Goal: Task Accomplishment & Management: Use online tool/utility

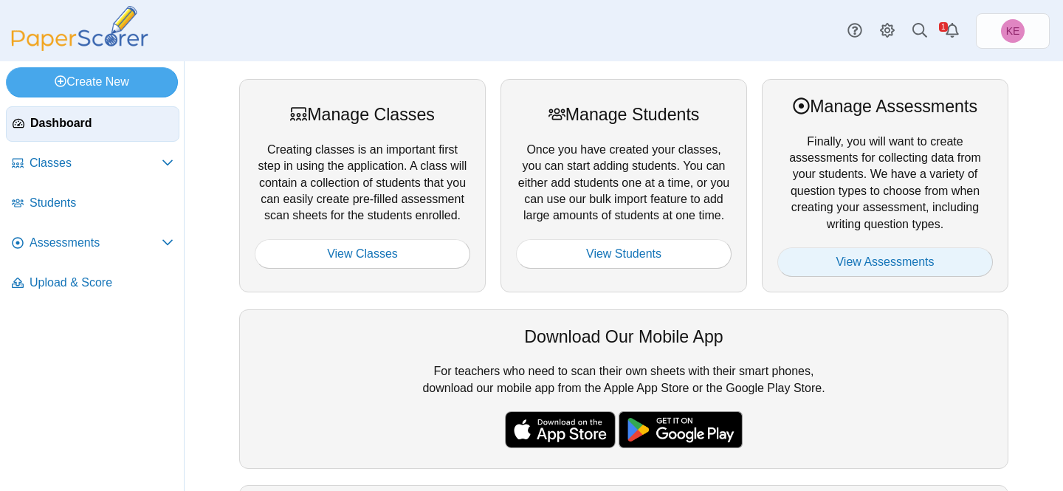
click at [859, 260] on link "View Assessments" at bounding box center [885, 262] width 216 height 30
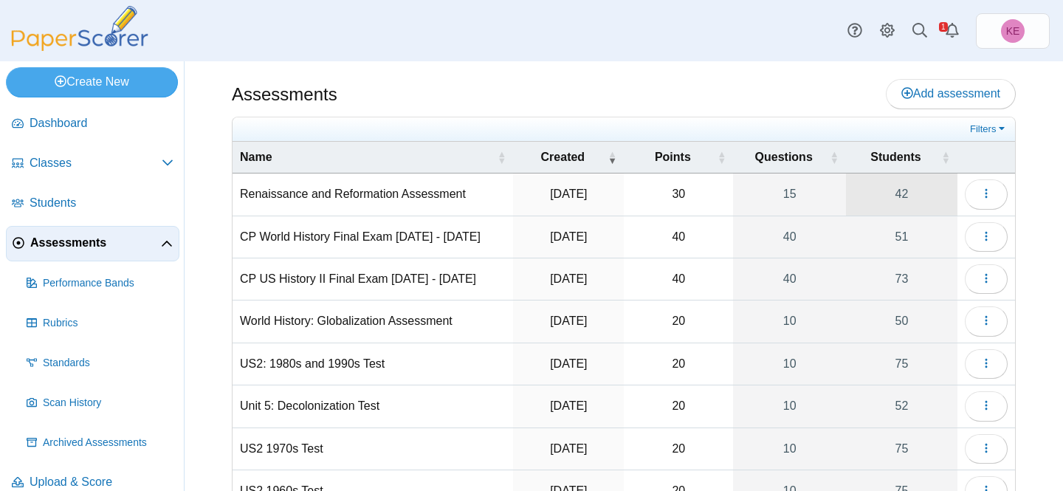
click at [883, 197] on link "42" at bounding box center [901, 193] width 111 height 41
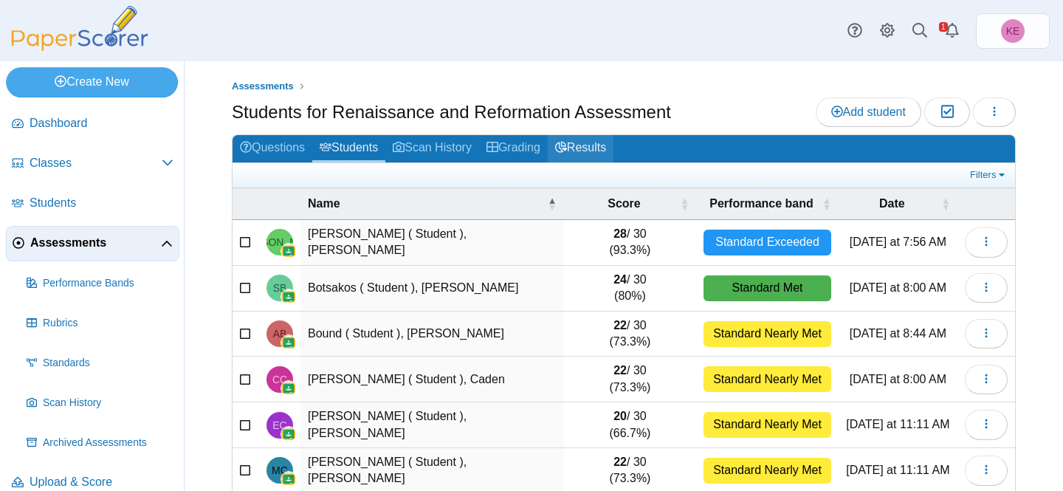
click at [613, 151] on link "Results" at bounding box center [581, 148] width 66 height 27
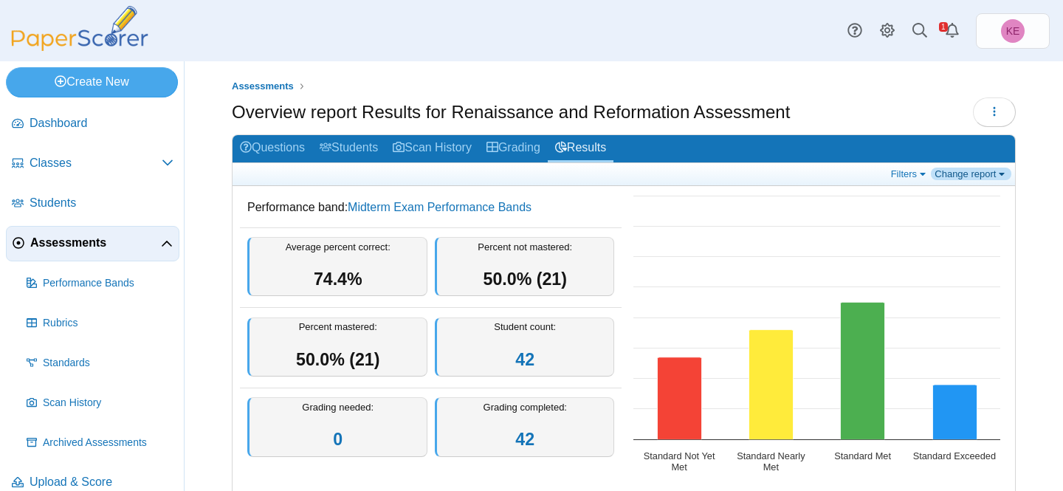
drag, startPoint x: 0, startPoint y: 0, endPoint x: 988, endPoint y: 176, distance: 1003.7
click at [988, 176] on link "Change report" at bounding box center [971, 174] width 80 height 13
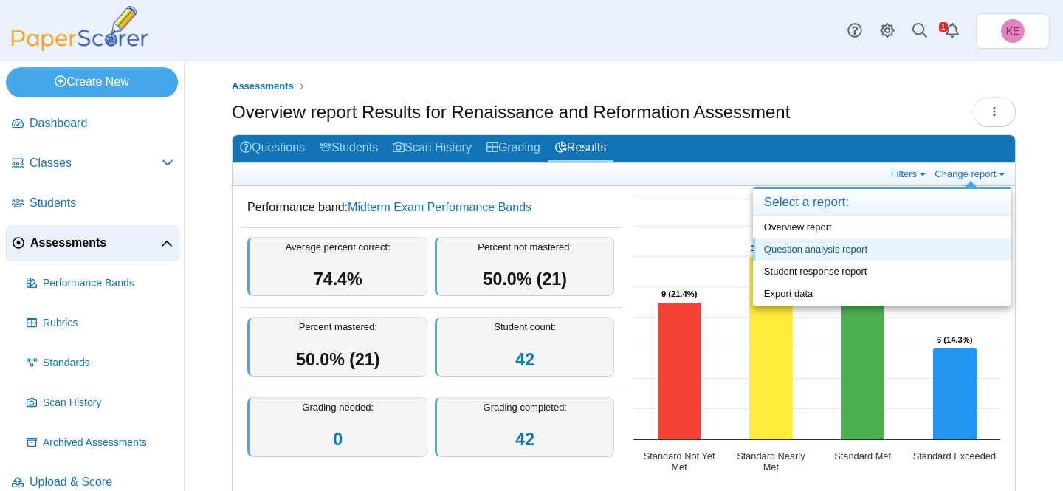
click at [903, 254] on link "Question analysis report" at bounding box center [882, 249] width 258 height 22
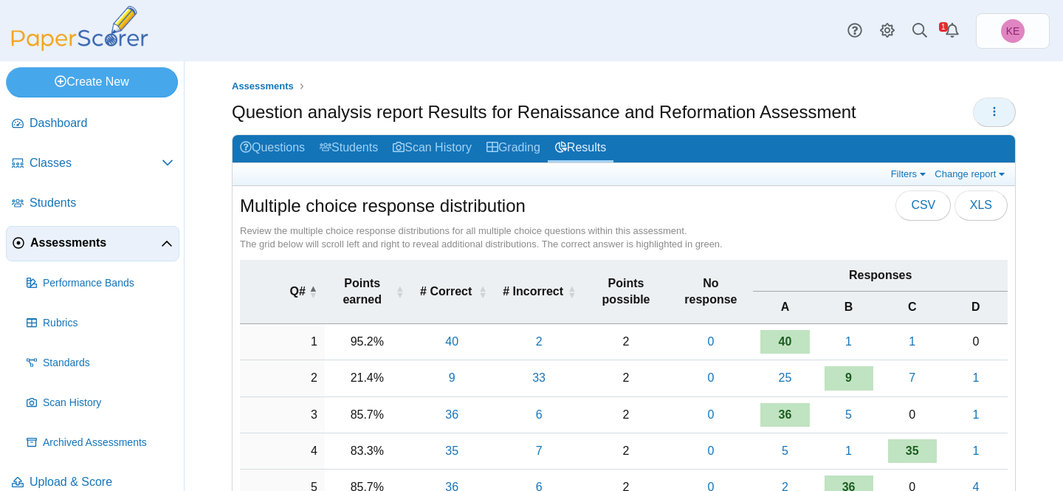
click at [991, 103] on button "button" at bounding box center [994, 112] width 43 height 30
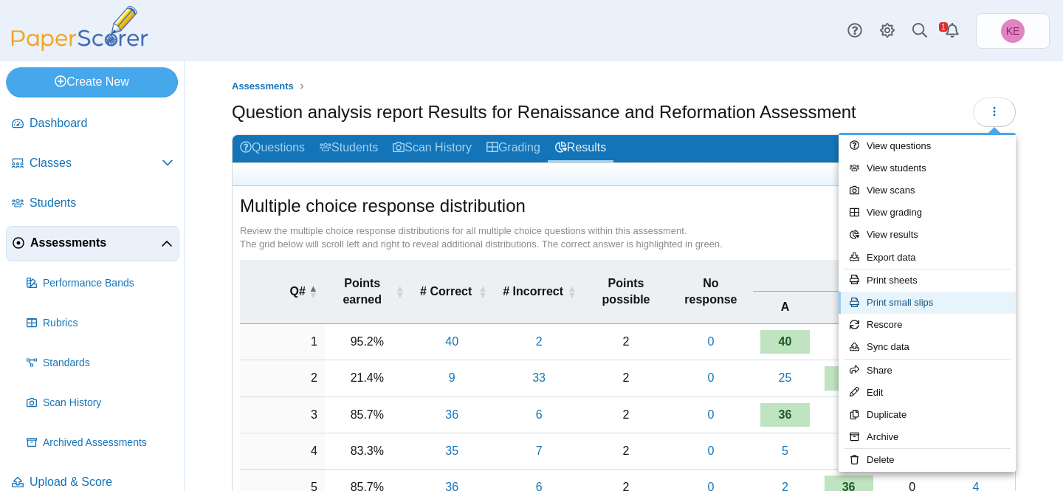
click at [910, 304] on link "Print small slips" at bounding box center [926, 303] width 177 height 22
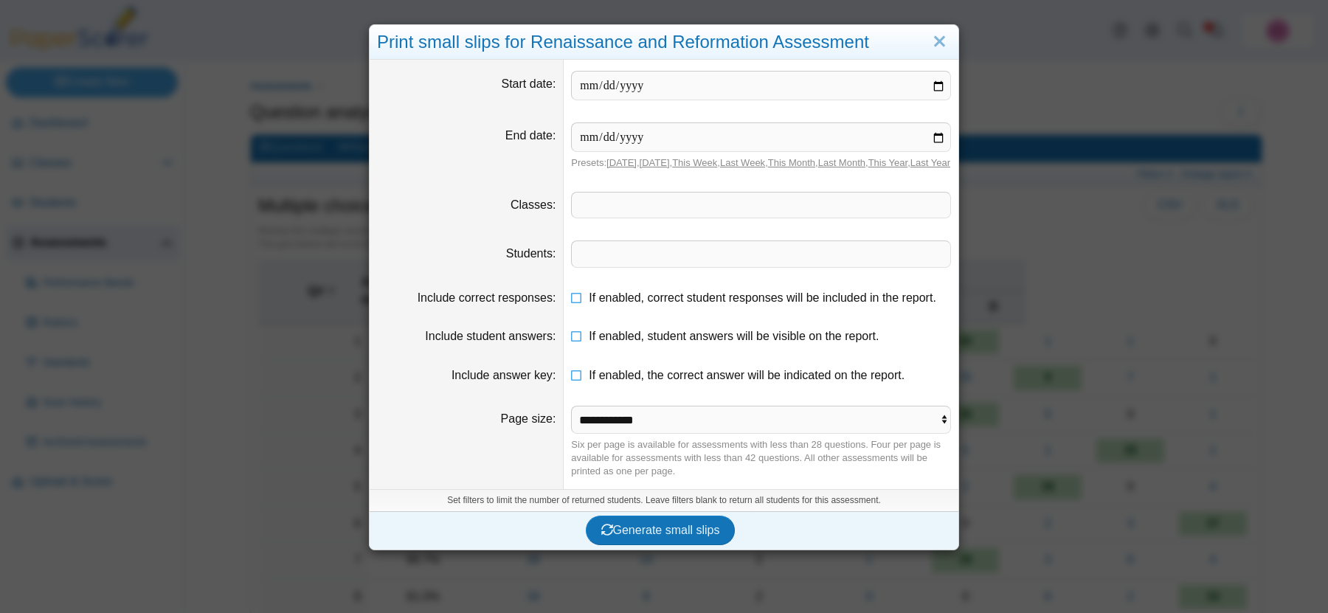
click at [652, 217] on span at bounding box center [761, 205] width 379 height 25
click at [649, 490] on span "Generate small slips" at bounding box center [661, 530] width 119 height 13
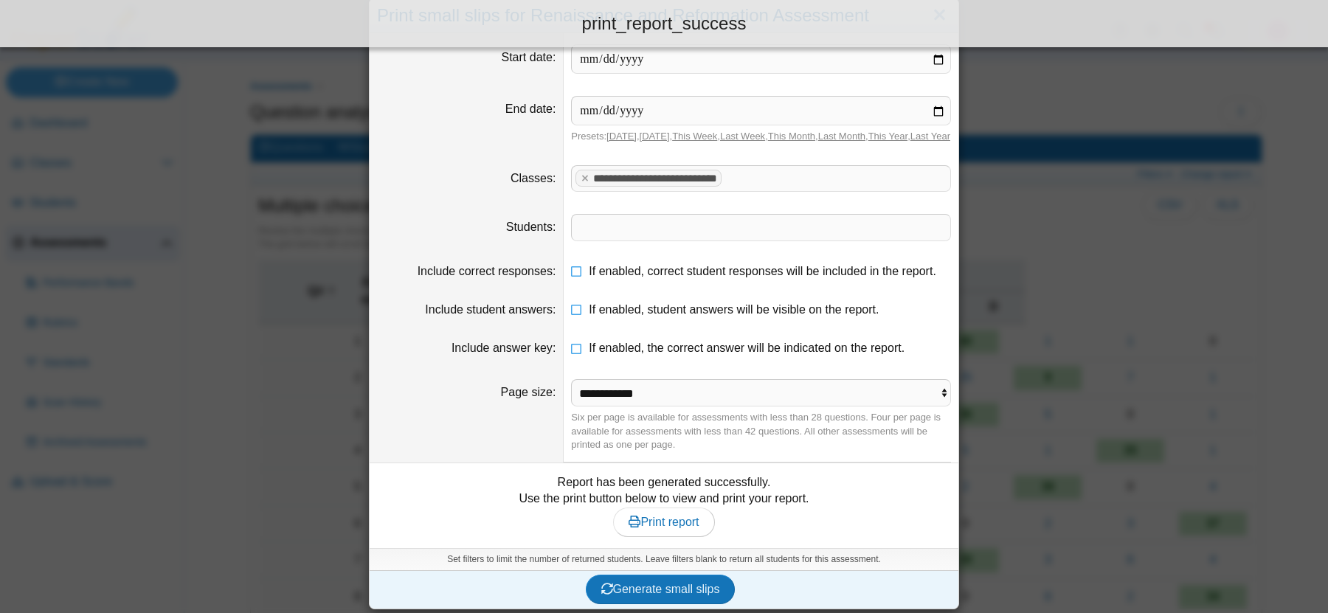
scroll to position [40, 0]
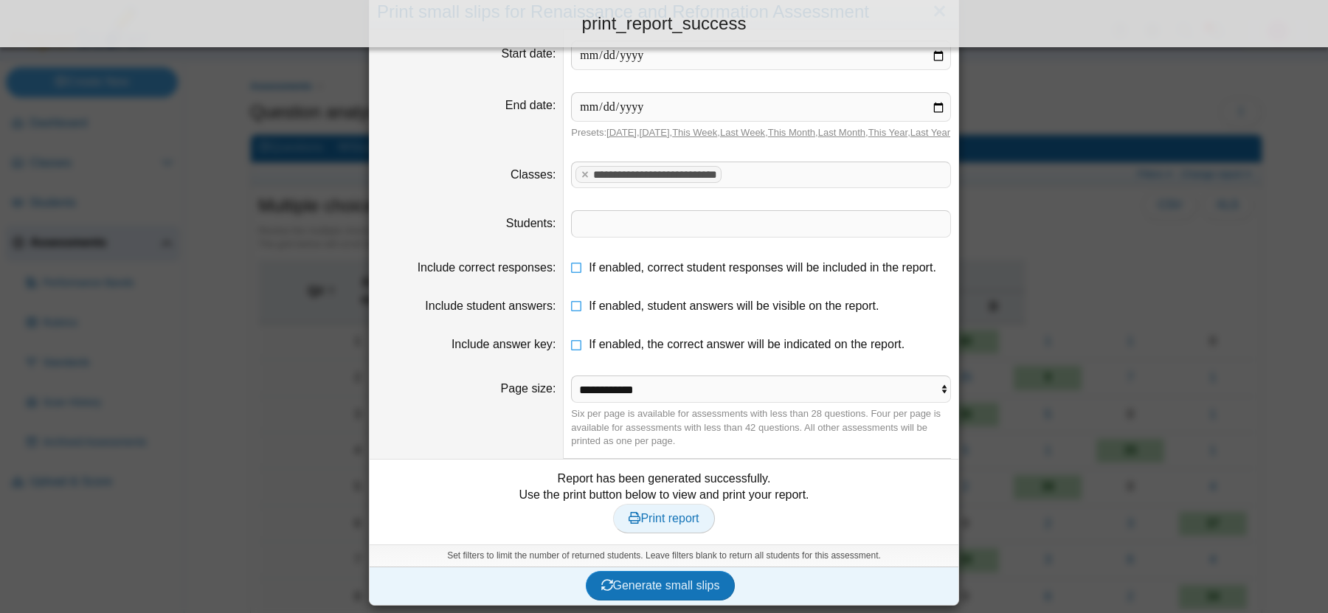
click at [663, 490] on span "Print report" at bounding box center [664, 518] width 70 height 13
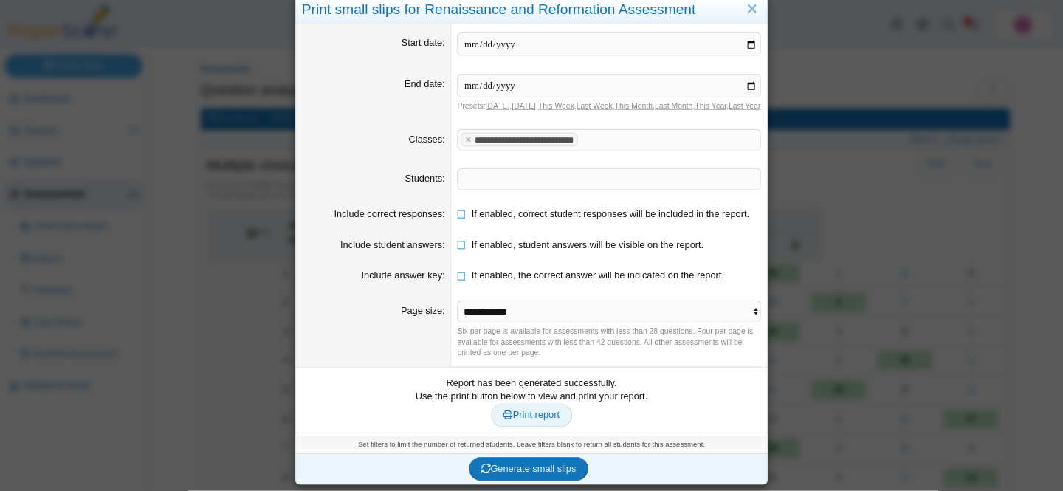
scroll to position [0, 0]
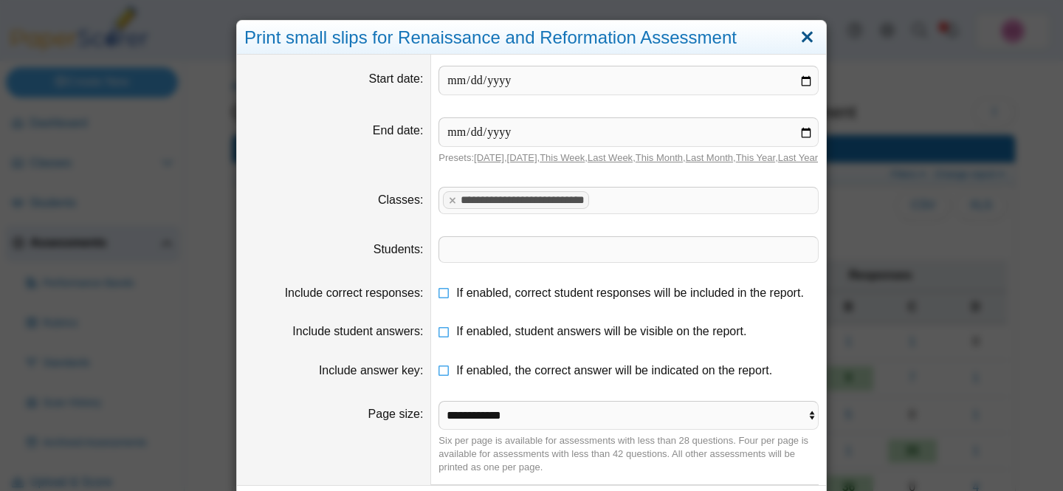
click at [813, 31] on link "Close" at bounding box center [807, 37] width 23 height 25
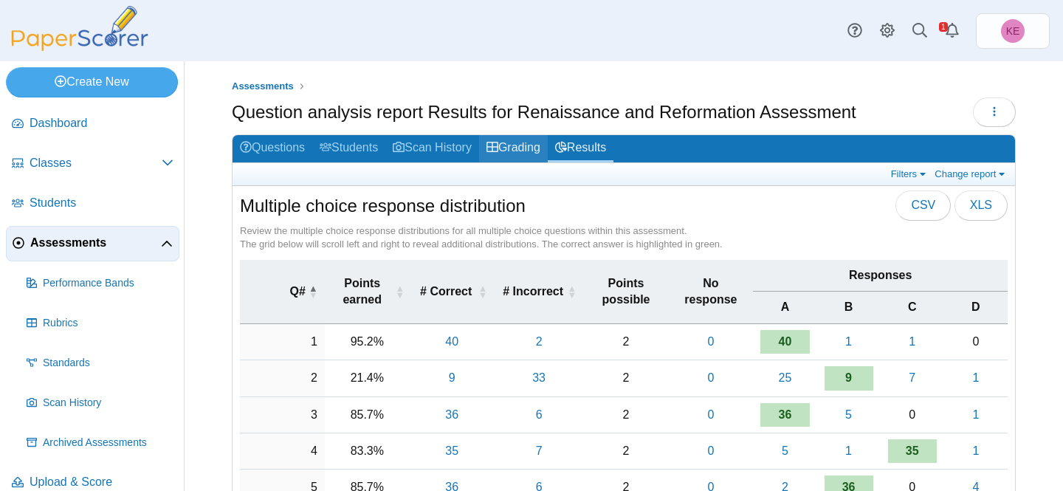
click at [526, 138] on link "Grading" at bounding box center [513, 148] width 69 height 27
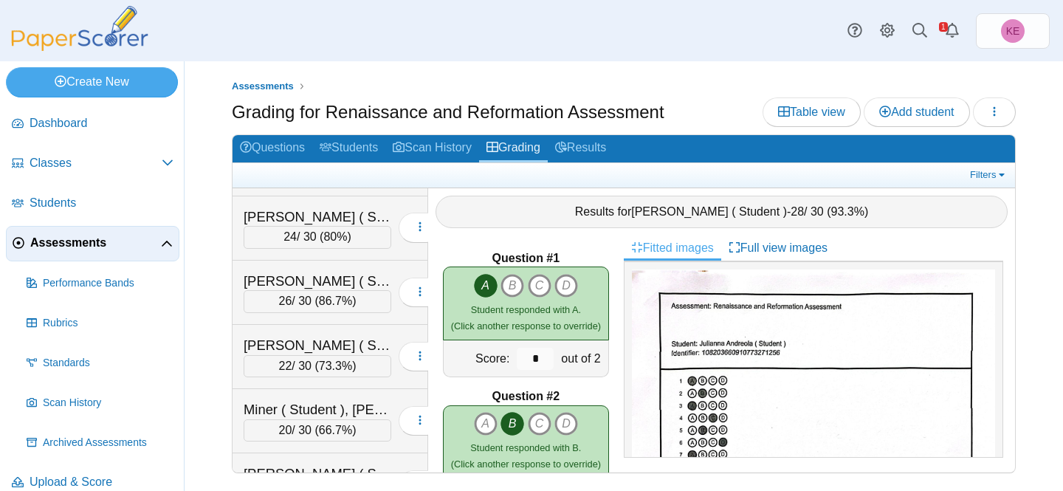
scroll to position [2416, 0]
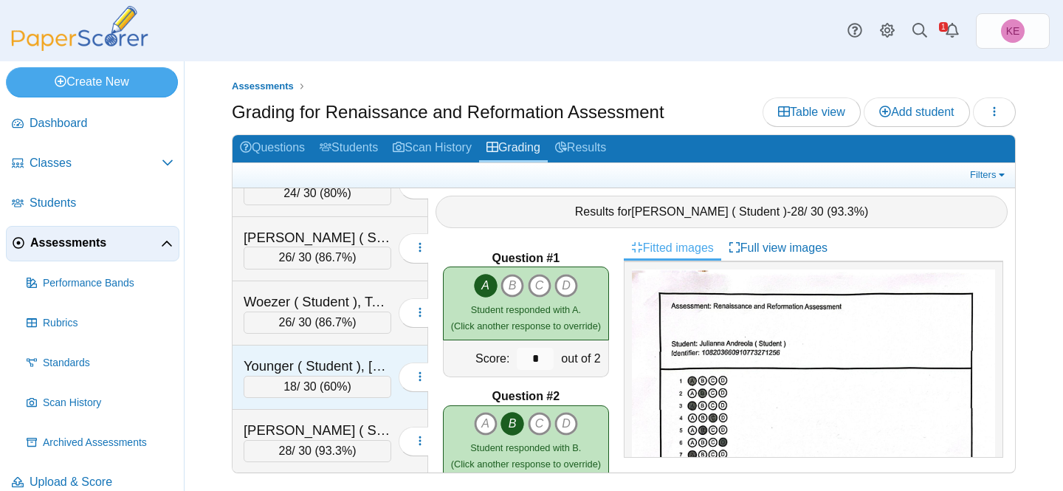
click at [301, 363] on div "Younger ( Student ), [PERSON_NAME]" at bounding box center [318, 365] width 148 height 19
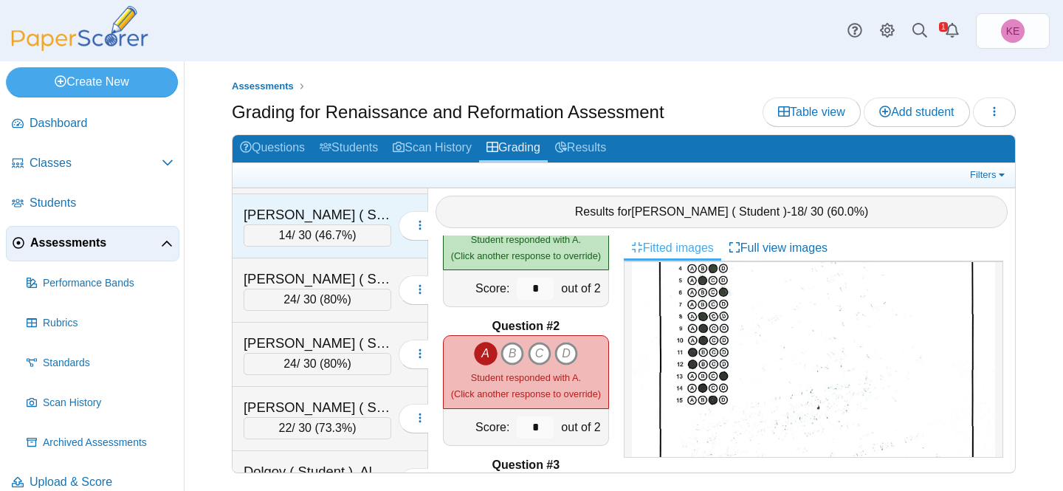
scroll to position [444, 0]
click at [368, 213] on div "De Leon ( Student ), Caleb" at bounding box center [318, 215] width 148 height 19
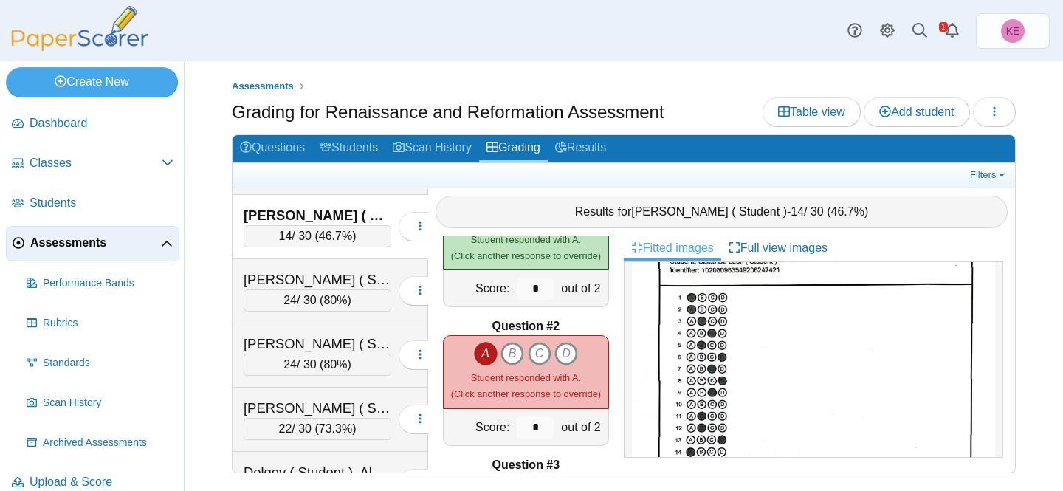
scroll to position [114, 0]
